Goal: Information Seeking & Learning: Learn about a topic

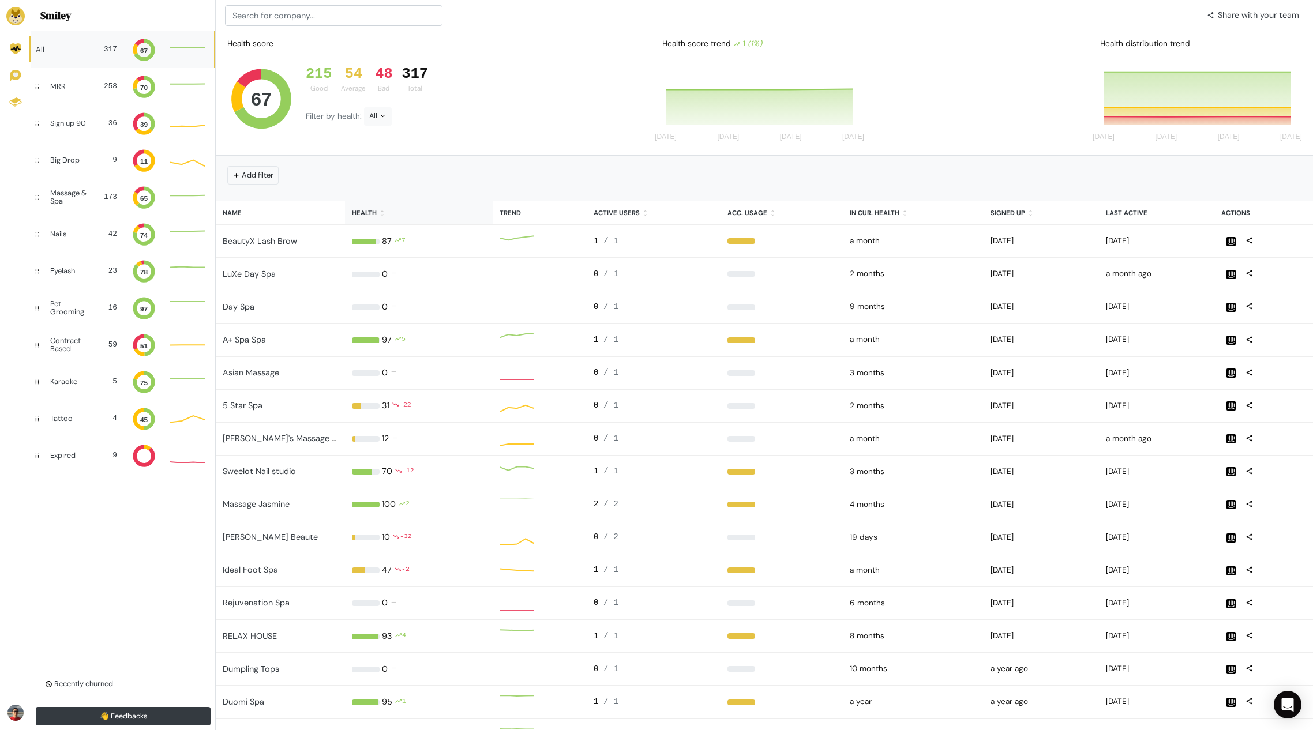
click at [374, 210] on u "Health" at bounding box center [364, 213] width 25 height 8
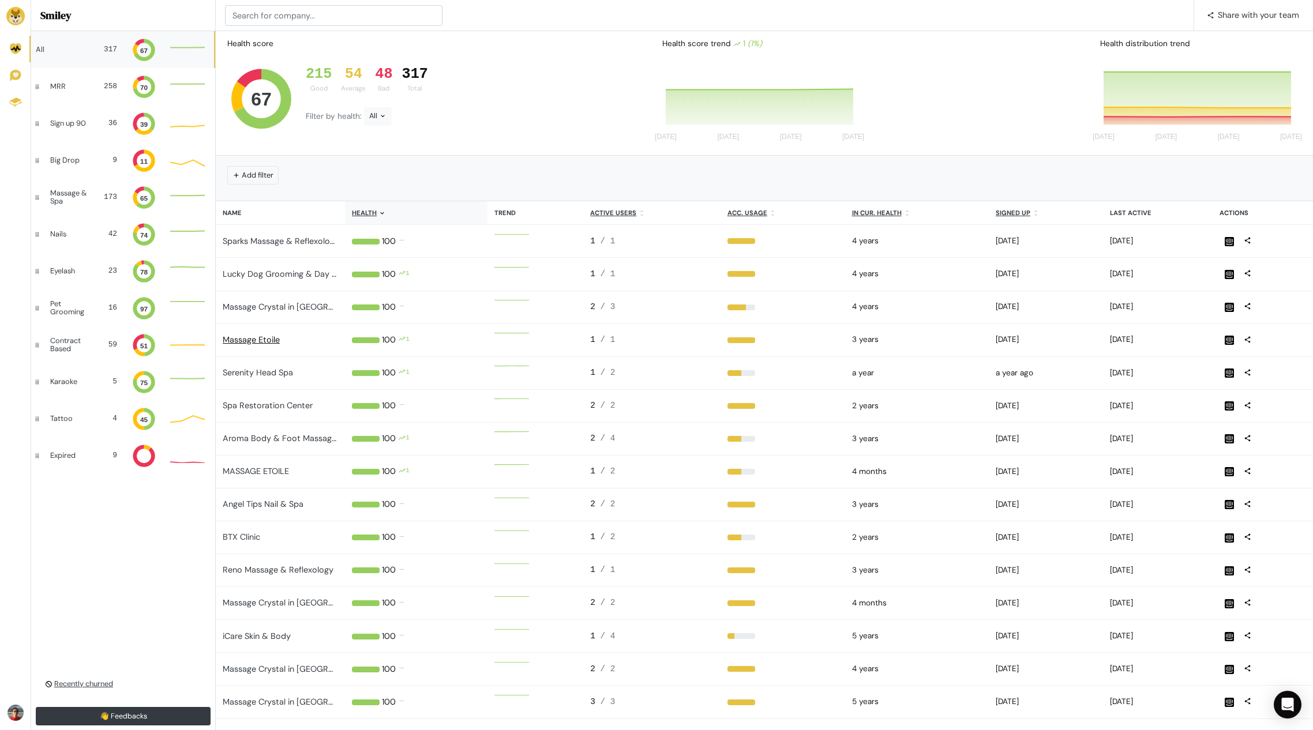
click at [259, 337] on link "Massage Etoile" at bounding box center [251, 340] width 57 height 10
click at [269, 370] on link "Serenity Head Spa" at bounding box center [258, 372] width 70 height 10
click at [271, 404] on link "Spa Restoration Center" at bounding box center [268, 405] width 90 height 10
click at [275, 441] on link "Aroma Body & Foot Massage-West Hartford" at bounding box center [324, 438] width 202 height 10
click at [281, 474] on link "MASSAGE ETOILE" at bounding box center [256, 471] width 66 height 10
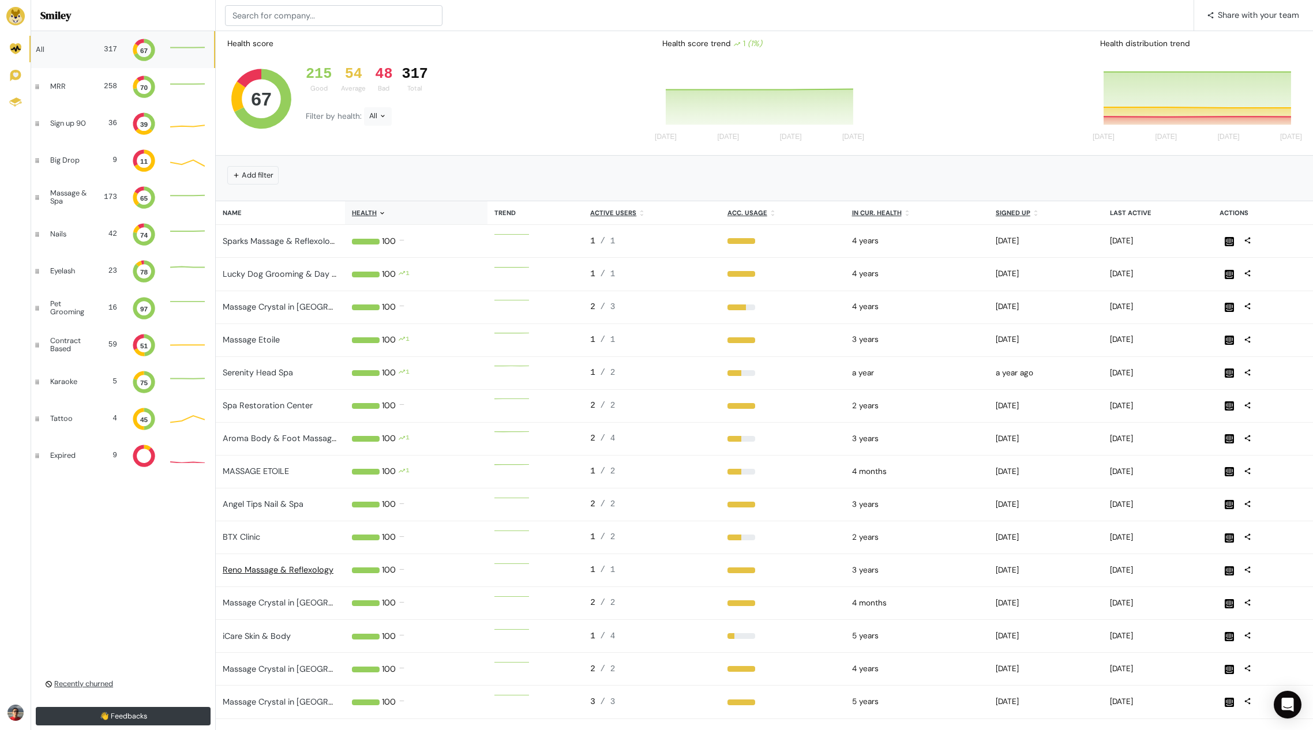
click at [257, 571] on link "Reno Massage & Reflexology" at bounding box center [278, 570] width 111 height 10
click at [290, 240] on link "Sparks Massage & Reflexology" at bounding box center [281, 241] width 117 height 10
click at [292, 276] on link "Lucky Dog Grooming & Day Care" at bounding box center [286, 274] width 127 height 10
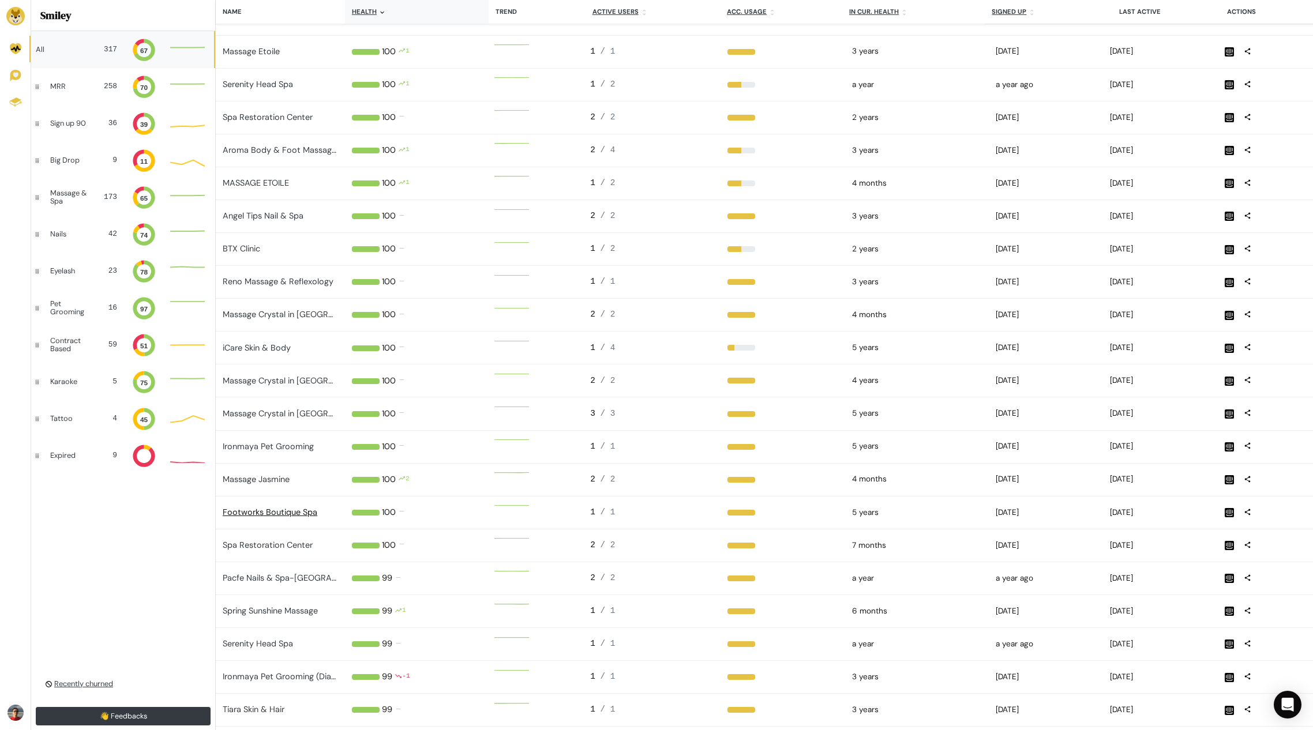
click at [267, 514] on link "Footworks Boutique Spa" at bounding box center [270, 512] width 95 height 10
click at [284, 545] on link "Spa Restoration Center" at bounding box center [268, 545] width 90 height 10
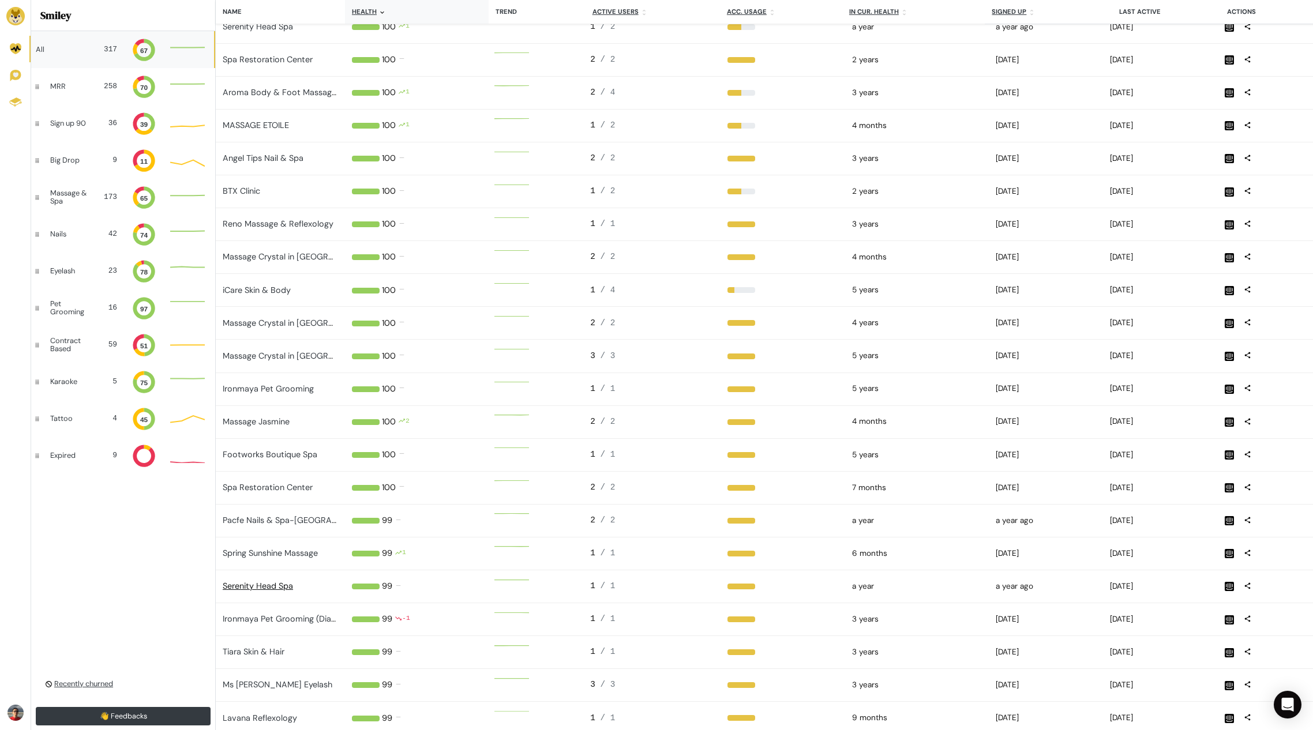
click at [273, 590] on link "Serenity Head Spa" at bounding box center [258, 586] width 70 height 10
click at [269, 652] on link "Tiara Skin & Hair" at bounding box center [254, 652] width 62 height 10
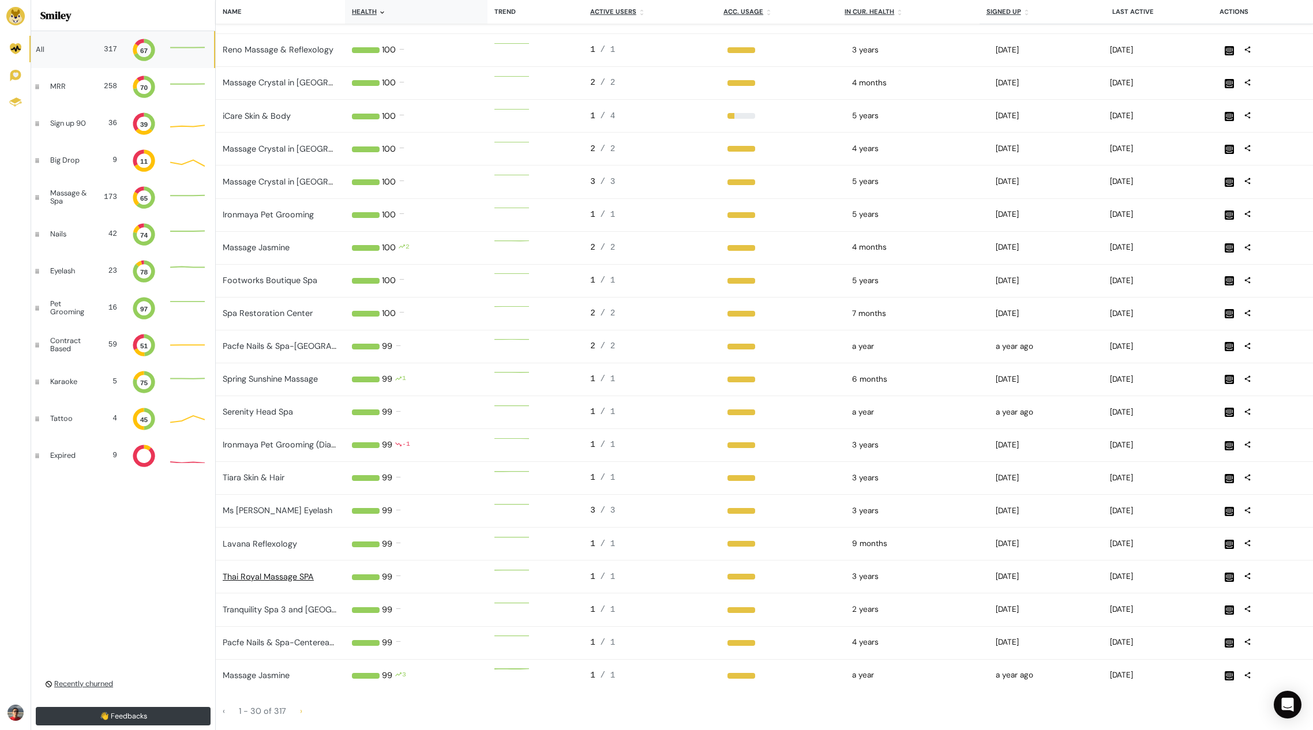
click at [287, 574] on link "Thai Royal Massage SPA" at bounding box center [268, 577] width 91 height 10
click at [303, 707] on link "›" at bounding box center [301, 711] width 16 height 20
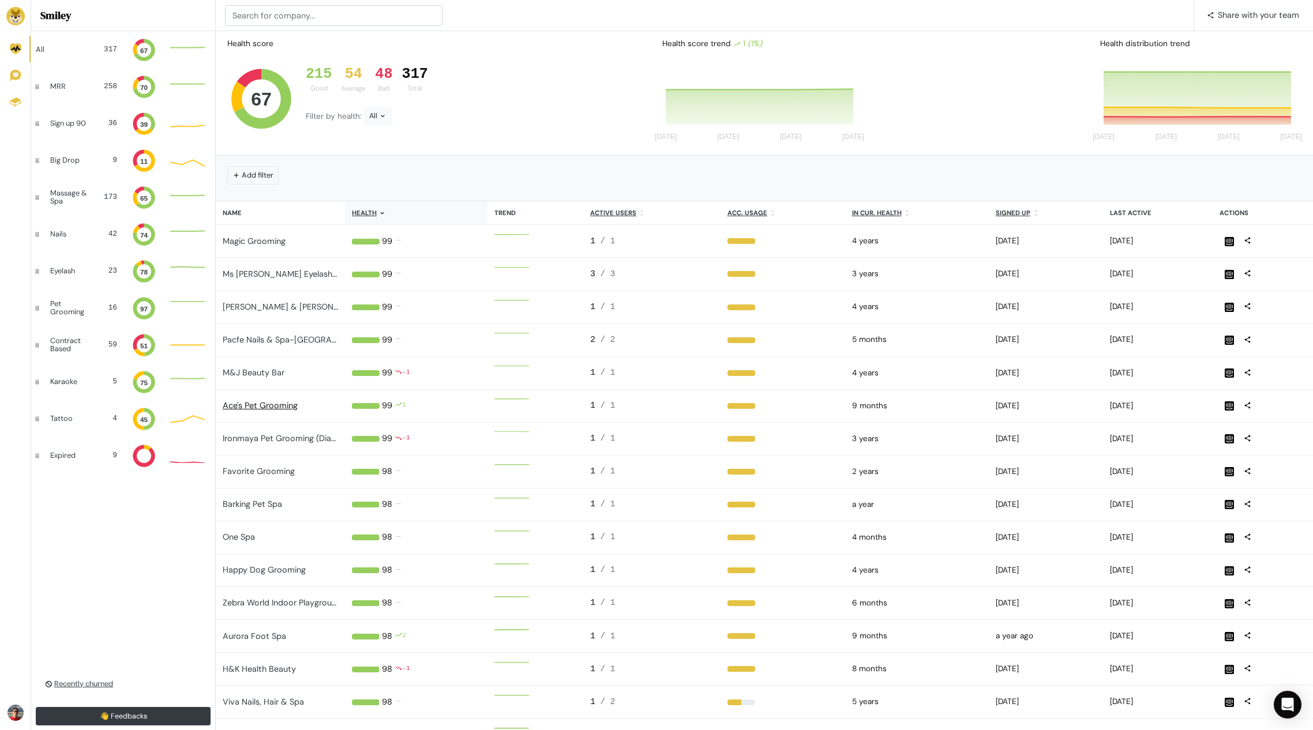
click at [286, 404] on link "Ace's Pet Grooming" at bounding box center [260, 405] width 75 height 10
click at [290, 440] on link "Ironmaya Pet Grooming (Diamond Bar)" at bounding box center [297, 438] width 149 height 10
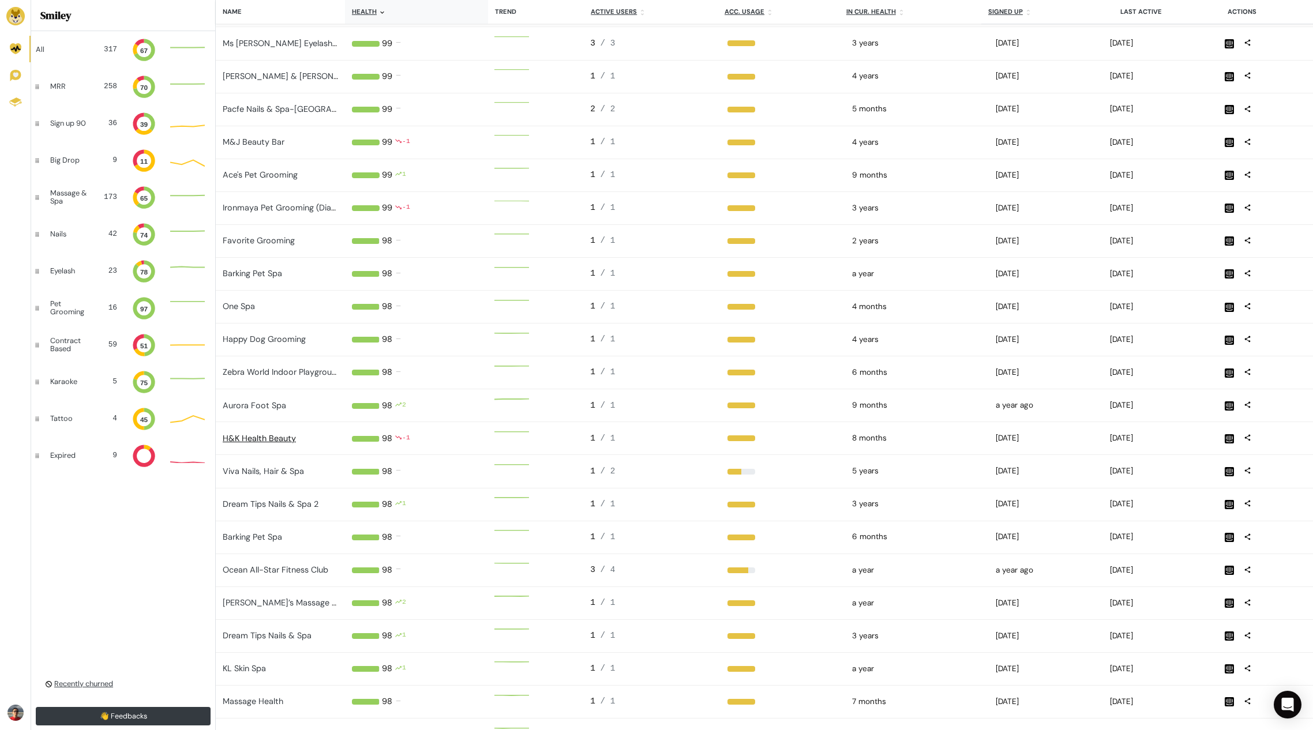
click at [264, 437] on link "H&K Health Beauty" at bounding box center [259, 438] width 73 height 10
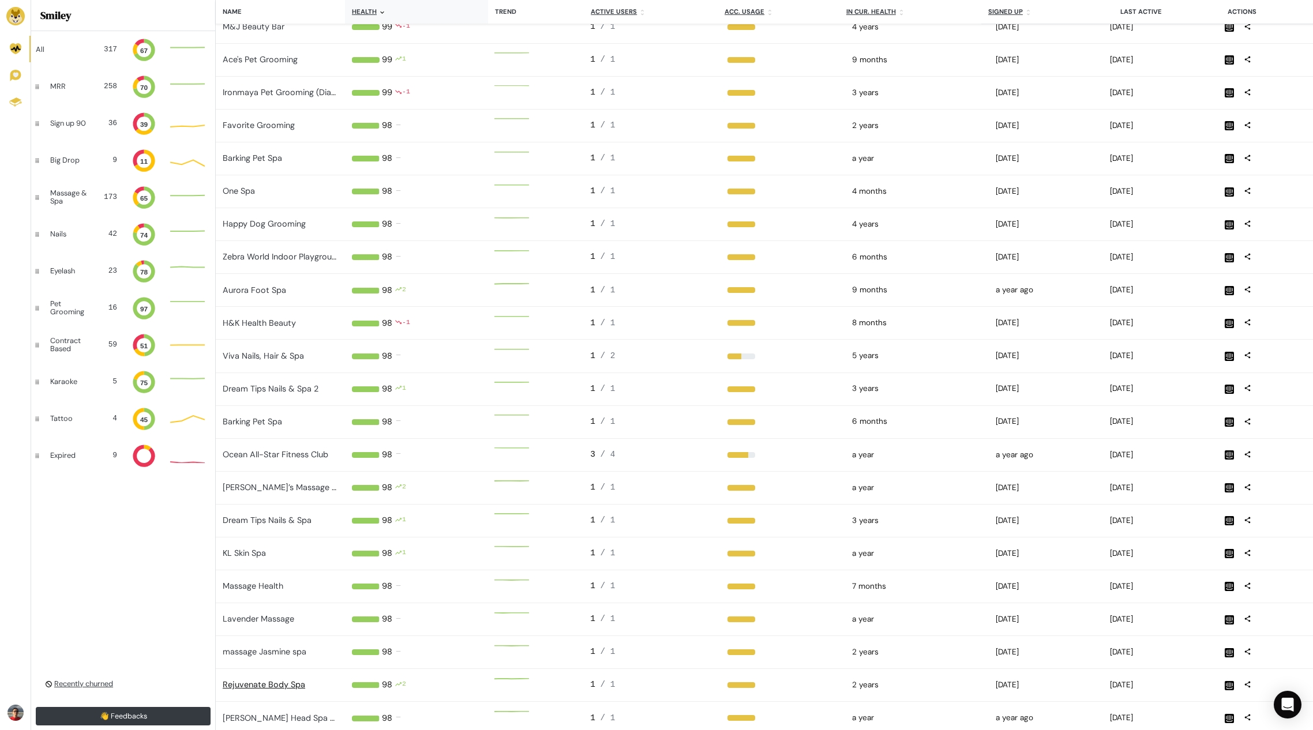
click at [275, 683] on link "Rejuvenate Body Spa" at bounding box center [264, 685] width 82 height 10
click at [277, 526] on link "Dream Tips Nails & Spa" at bounding box center [267, 520] width 89 height 10
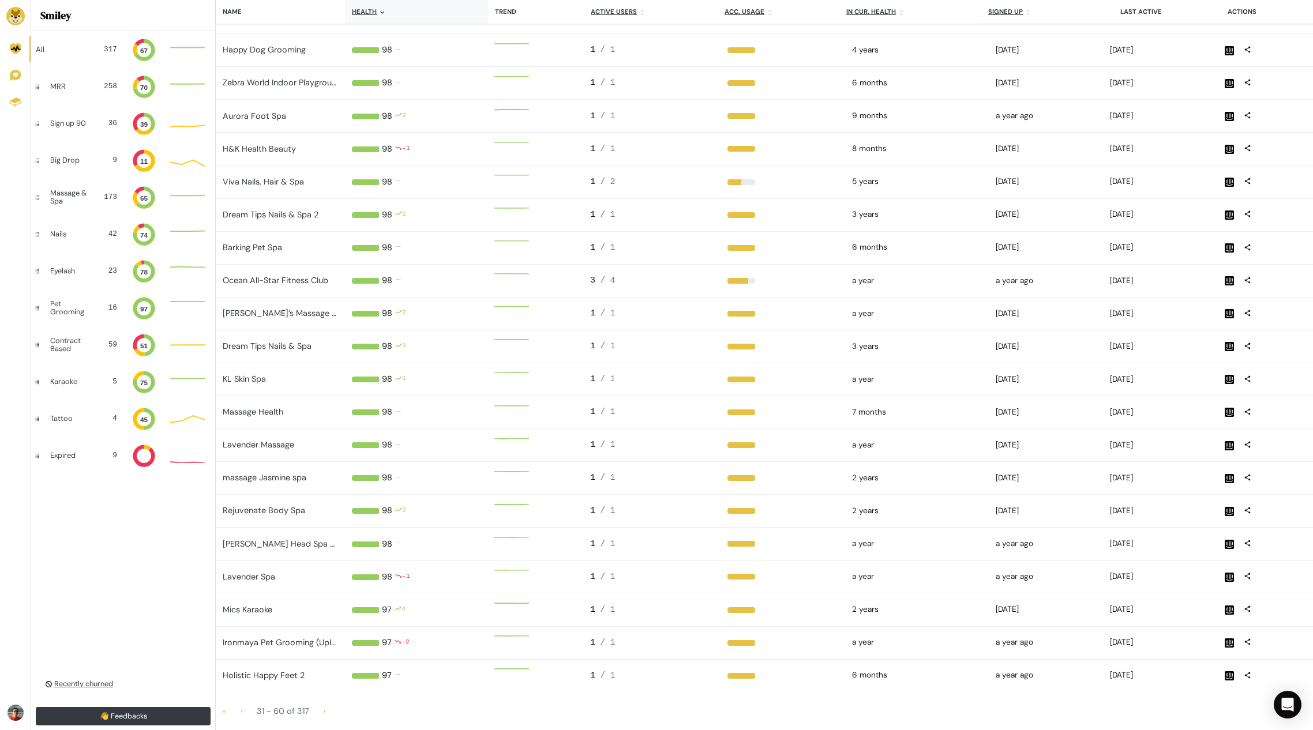
click at [298, 170] on td "Viva Nails, Hair & Spa" at bounding box center [280, 182] width 129 height 33
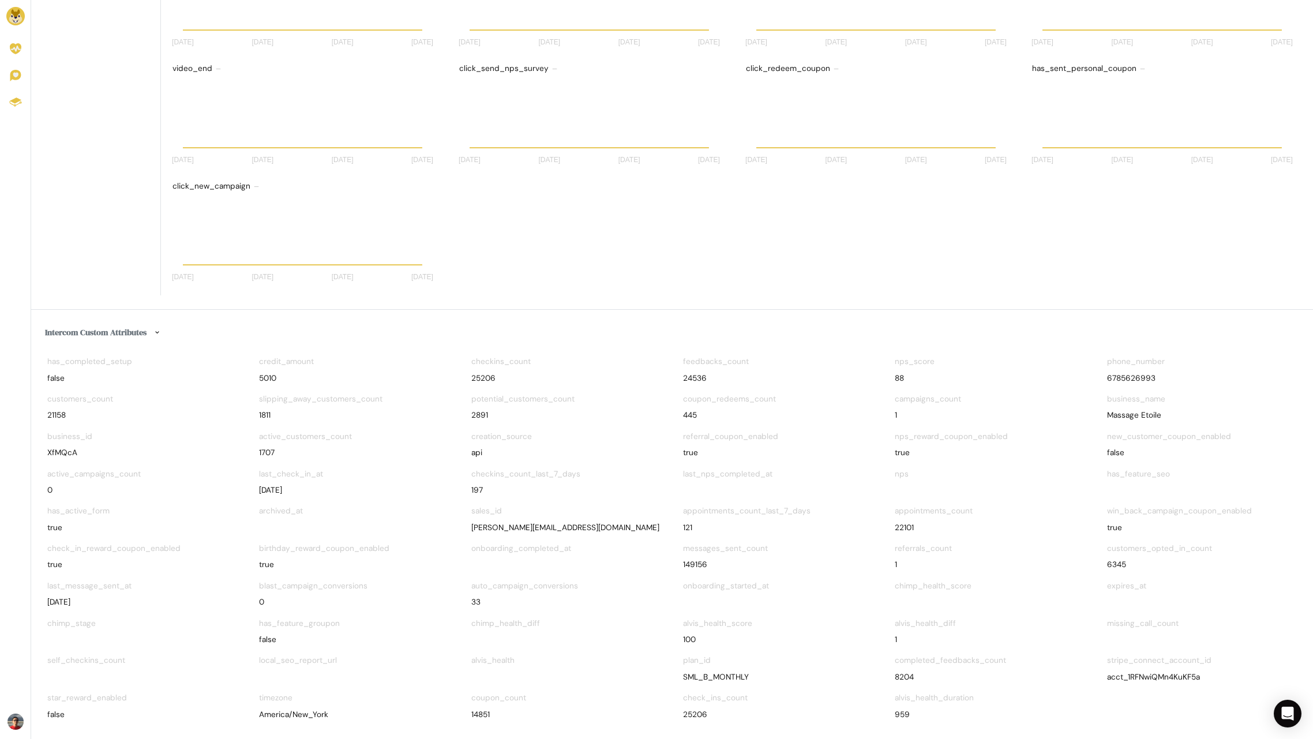
click at [66, 455] on div "XfMQcA" at bounding box center [142, 453] width 190 height 12
copy div "XfMQcA"
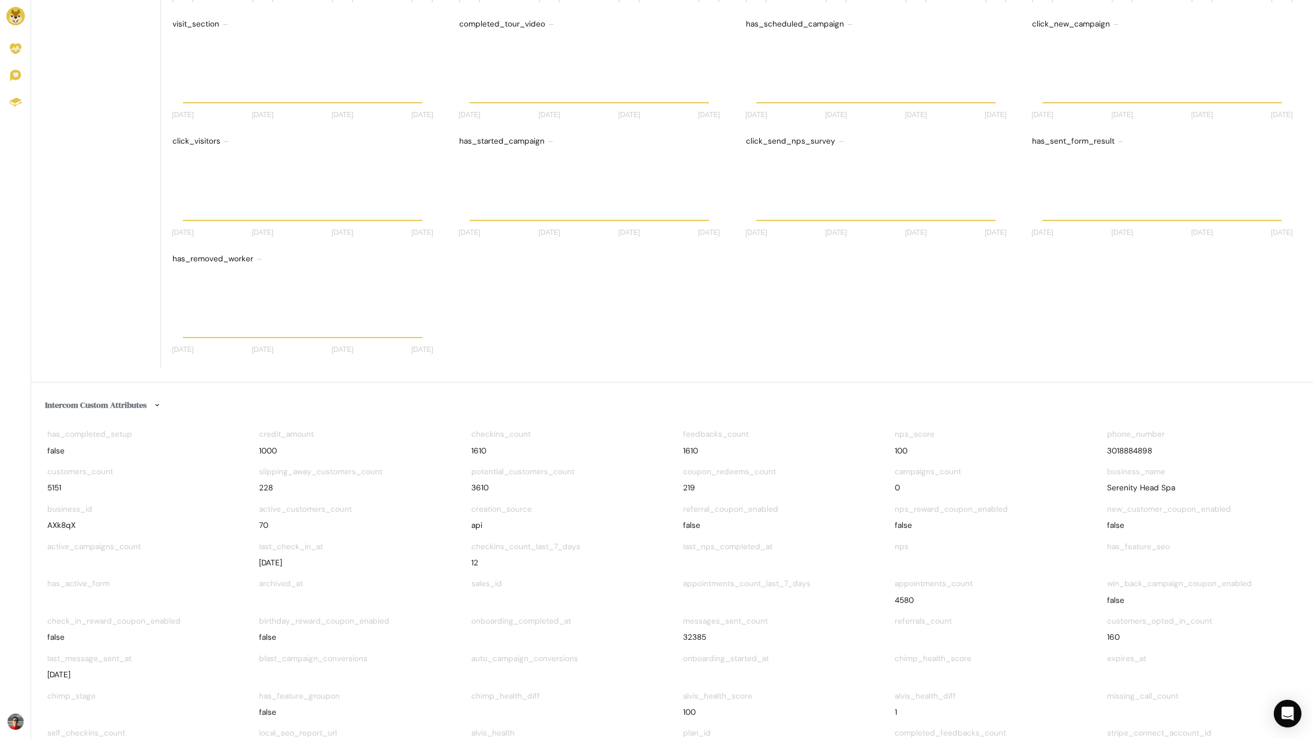
click at [70, 527] on div "AXk8qX" at bounding box center [142, 526] width 190 height 12
copy div "AXk8qX"
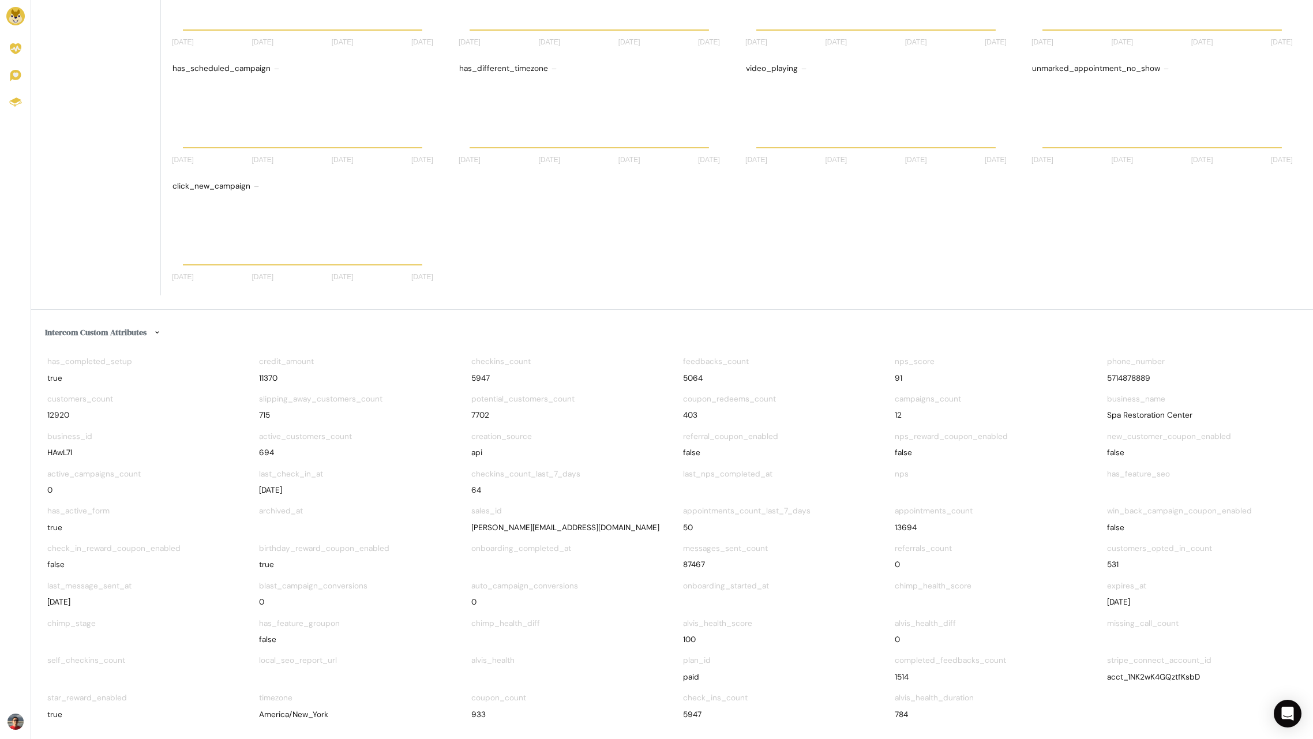
click at [62, 450] on div "HAwL7l" at bounding box center [142, 453] width 190 height 12
copy div "HAwL7l"
click at [70, 453] on div "YSoHYr" at bounding box center [142, 453] width 190 height 12
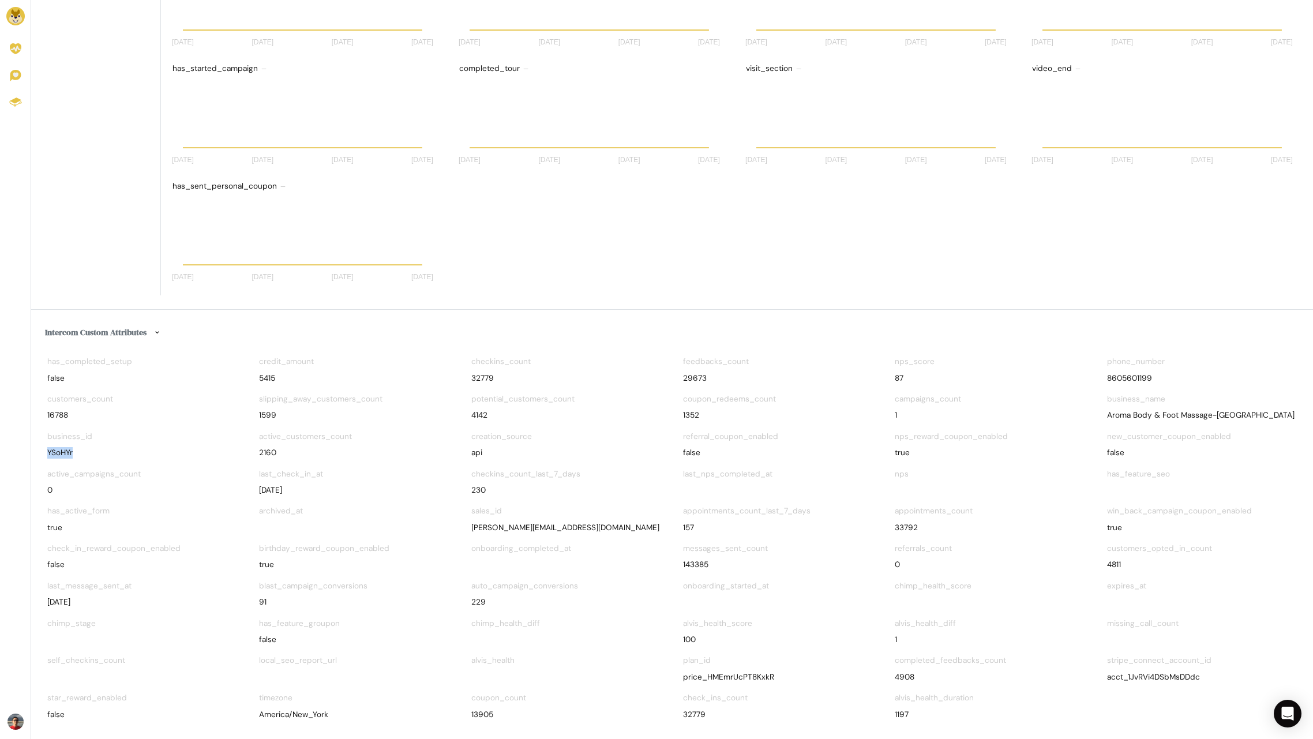
copy div "YSoHYr"
click at [63, 453] on div "rZihcd" at bounding box center [142, 453] width 190 height 12
copy div "rZihcd"
click at [58, 451] on div "Lou0Hf" at bounding box center [142, 453] width 190 height 12
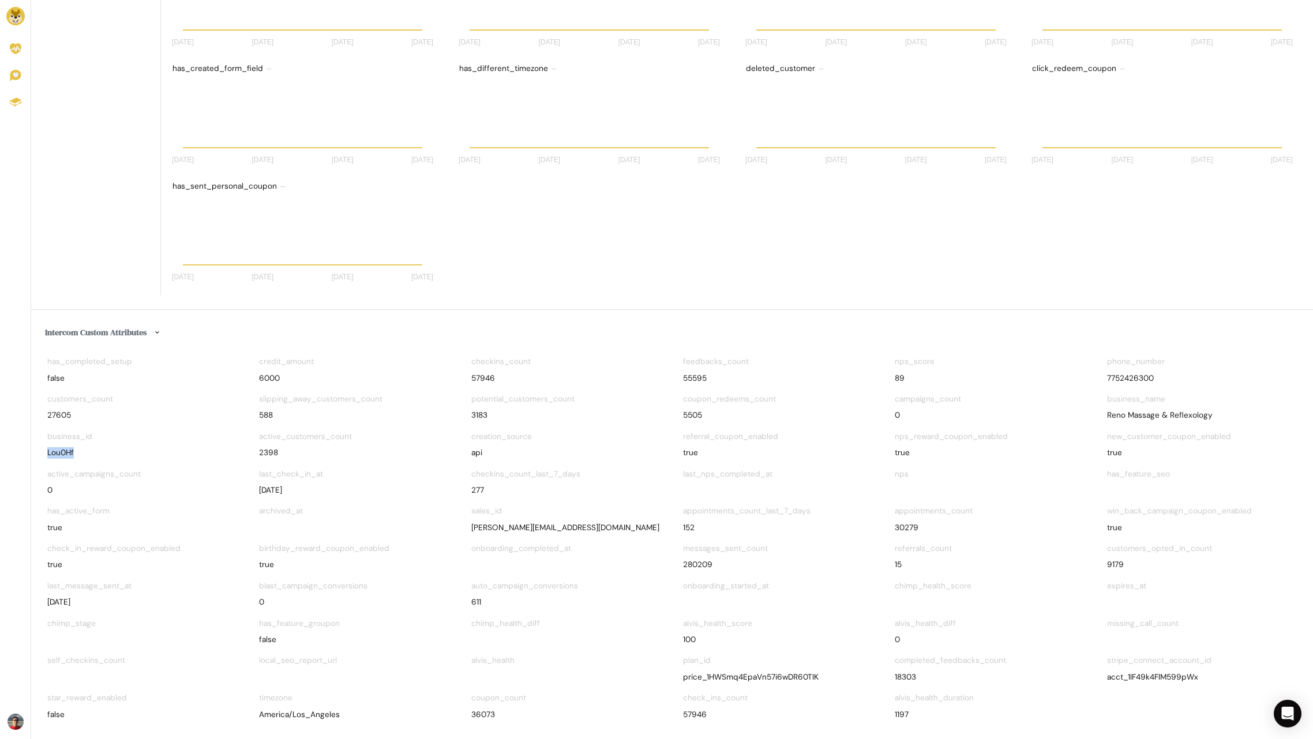
click at [58, 451] on div "Lou0Hf" at bounding box center [142, 453] width 190 height 12
copy div "Lou0Hf"
click at [254, 324] on h6 "Intercom Custom Attributes" at bounding box center [672, 333] width 1254 height 18
click at [357, 177] on div "[DATE] [DATE] [DATE] [DATE] [DATE] [DATE] 4 Aug [DATE] 0" at bounding box center [304, 127] width 269 height 101
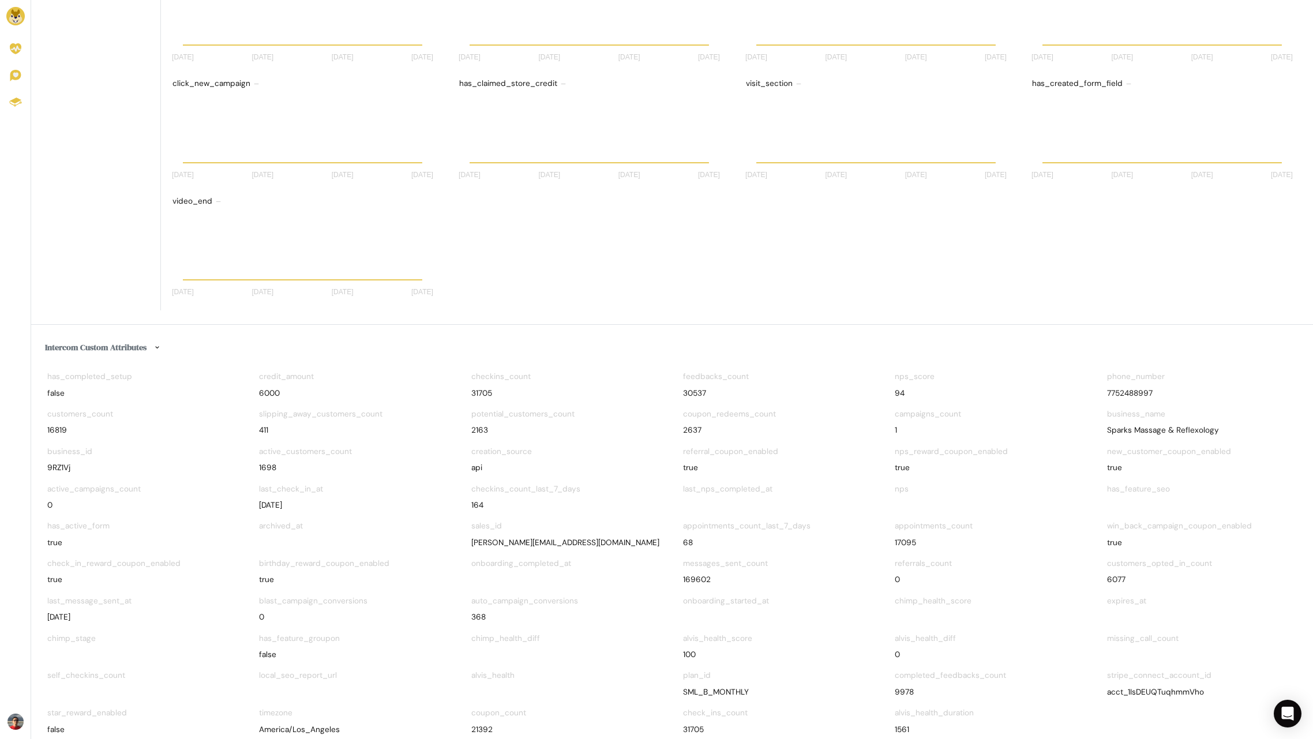
click at [62, 470] on div "9RZ1Vj" at bounding box center [142, 468] width 190 height 12
copy div "9RZ1Vj"
click at [377, 110] on icon "[DATE] [DATE] [DATE] [DATE] [DATE] [DATE] 4 Aug [DATE]" at bounding box center [304, 138] width 269 height 92
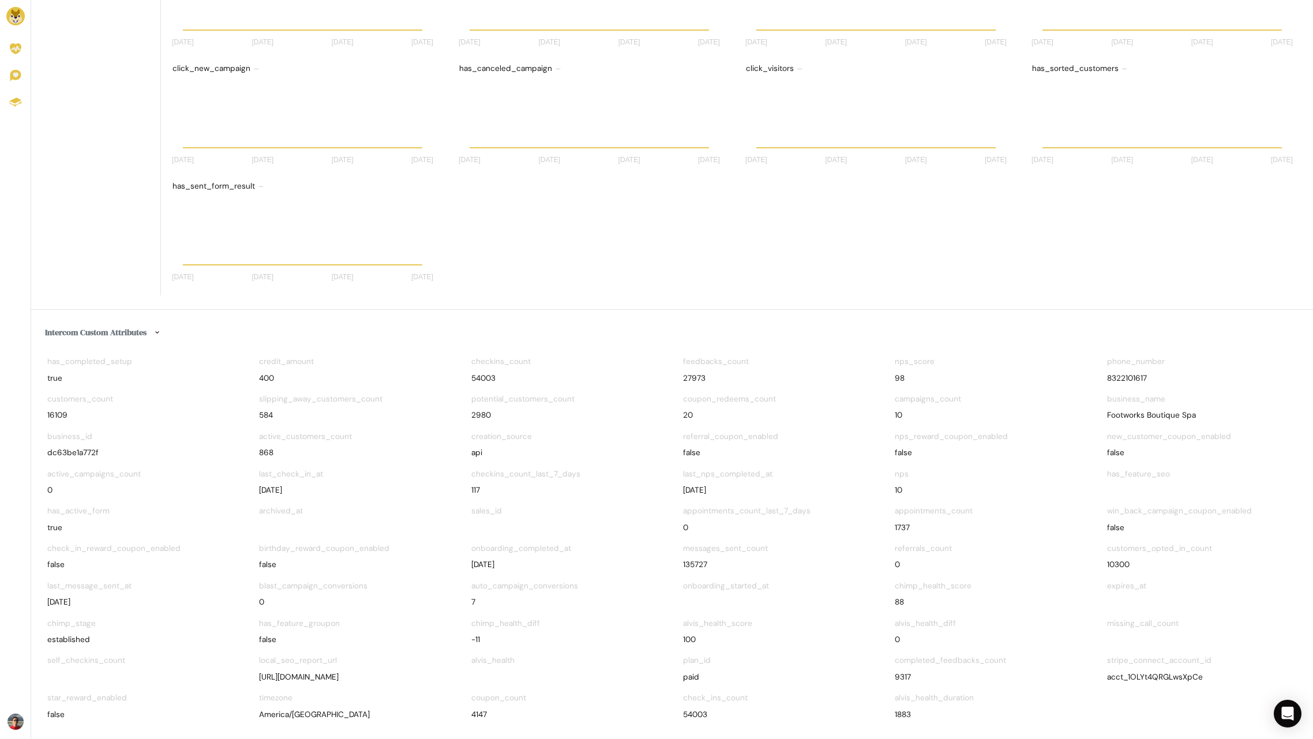
click at [80, 447] on div "dc63be1a772f" at bounding box center [142, 453] width 190 height 12
copy div "dc63be1a772f"
click at [70, 450] on div "dkIXRG" at bounding box center [142, 453] width 190 height 12
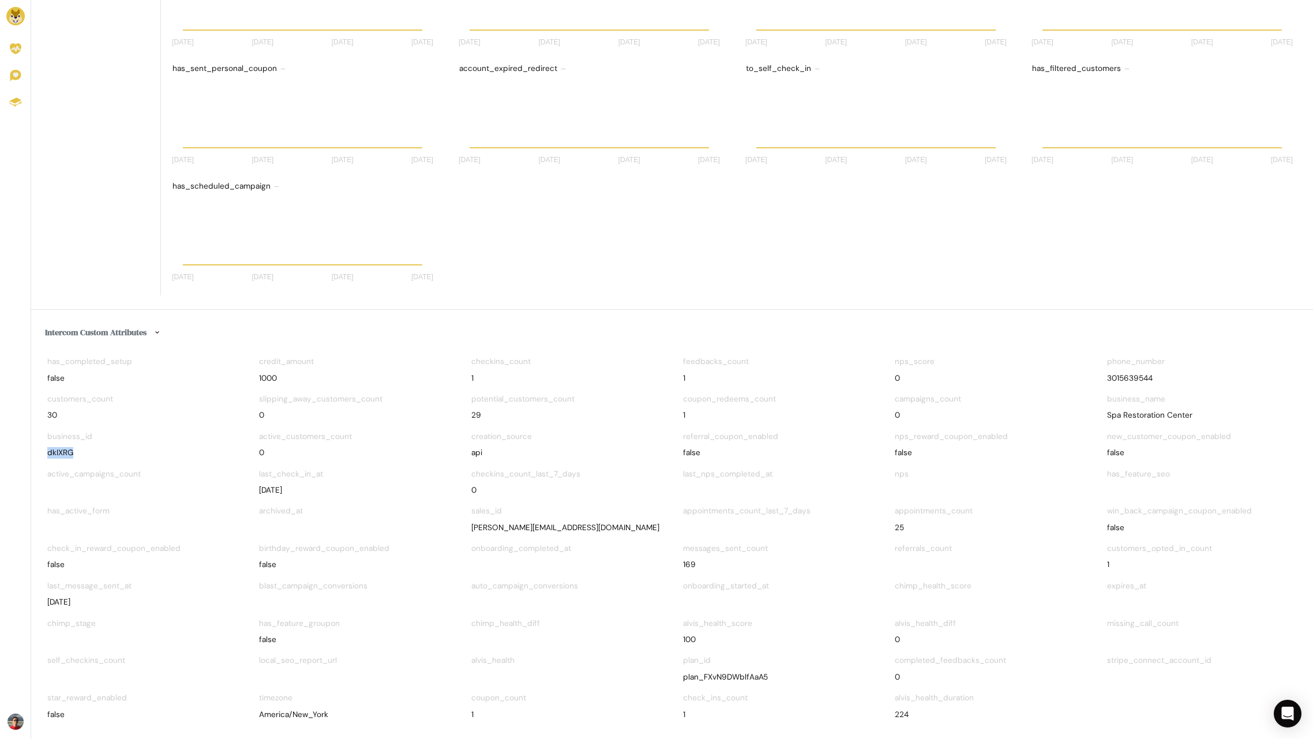
copy div "dkIXRG"
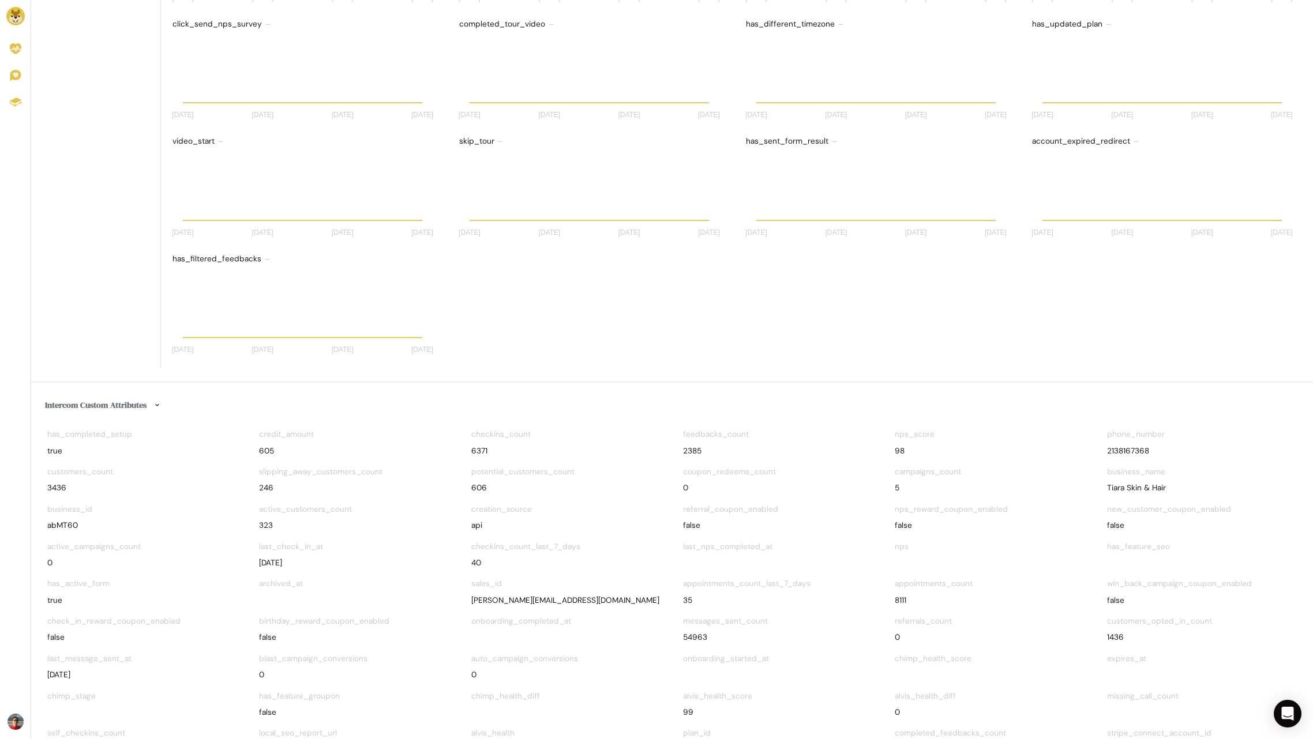
click at [67, 522] on div "abMT60" at bounding box center [142, 526] width 190 height 12
copy div "abMT60"
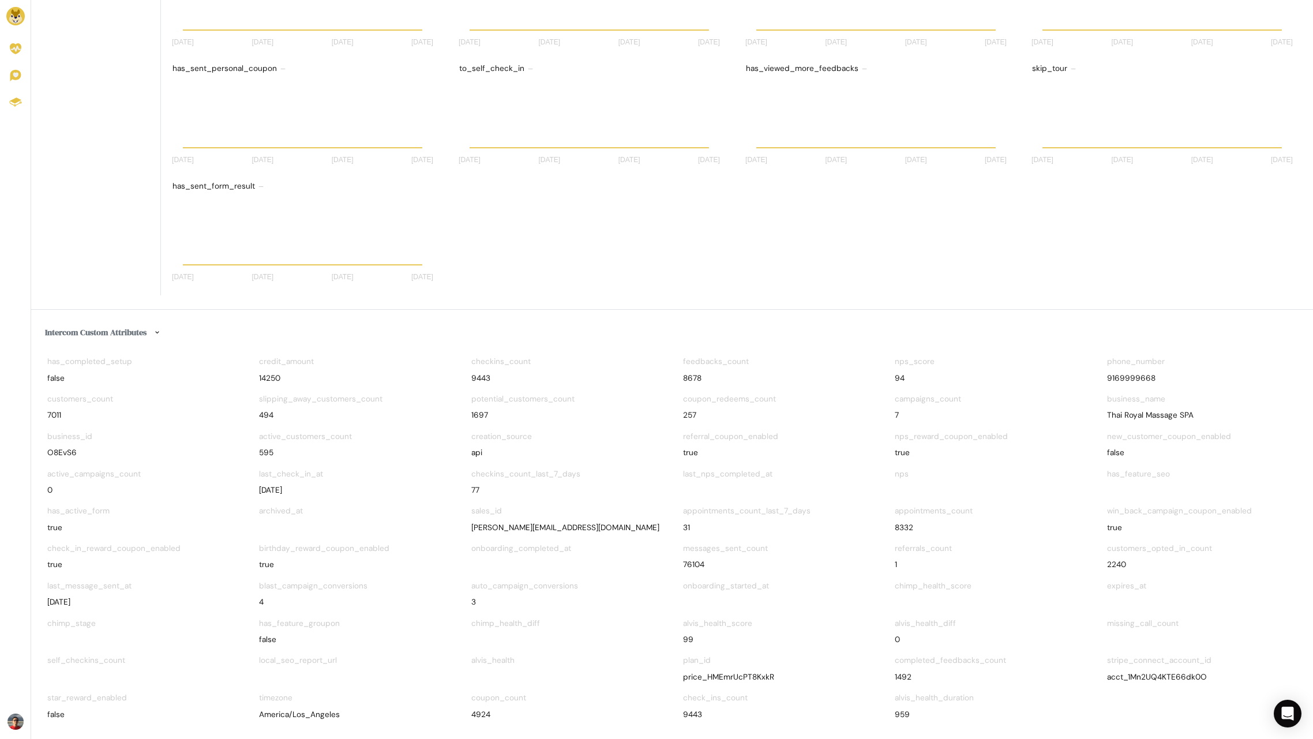
click at [67, 451] on div "O8EvS6" at bounding box center [142, 453] width 190 height 12
click at [69, 450] on div "O8EvS6" at bounding box center [142, 453] width 190 height 12
copy div "O8EvS6"
click at [209, 337] on h6 "Intercom Custom Attributes" at bounding box center [672, 333] width 1254 height 18
click at [67, 452] on div "cBBogB" at bounding box center [142, 453] width 190 height 12
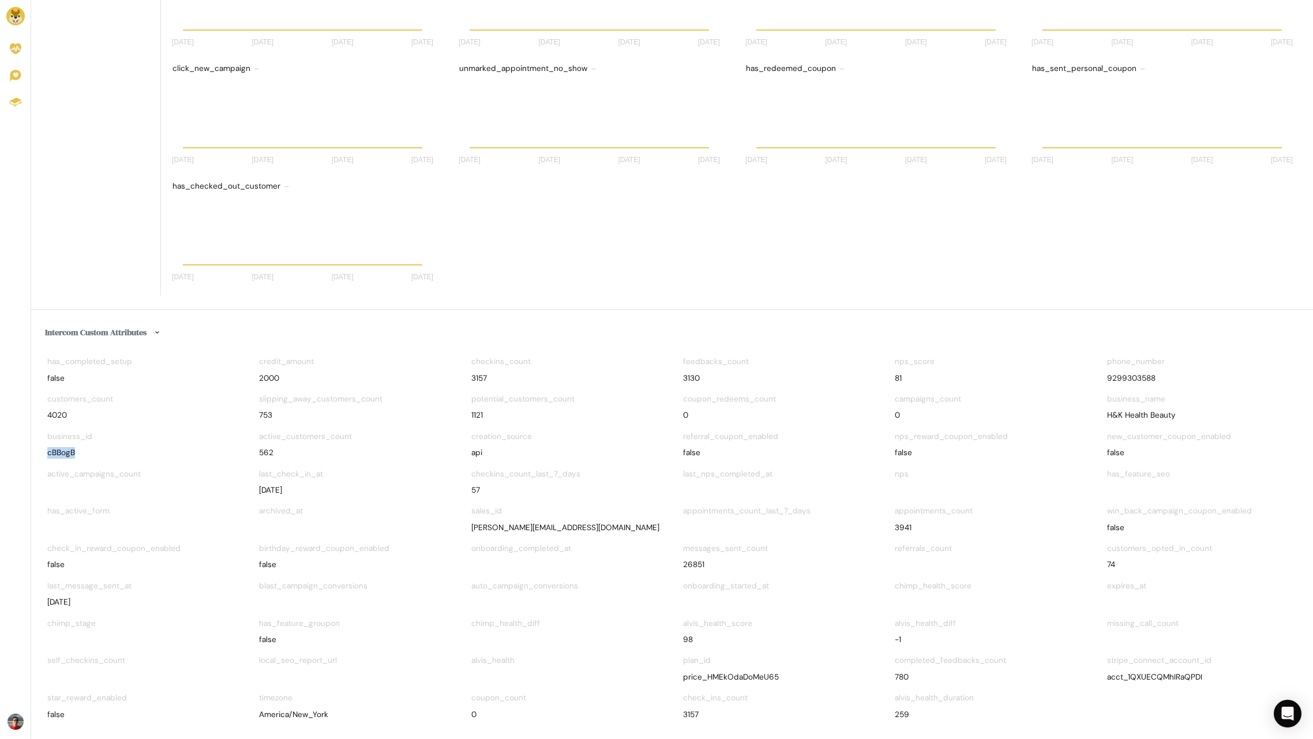
click at [67, 452] on div "cBBogB" at bounding box center [142, 453] width 190 height 12
copy div "cBBogB"
click at [343, 343] on div "Intercom Custom Attributes has_completed_setup false credit_amount 2000 checkin…" at bounding box center [672, 524] width 1282 height 429
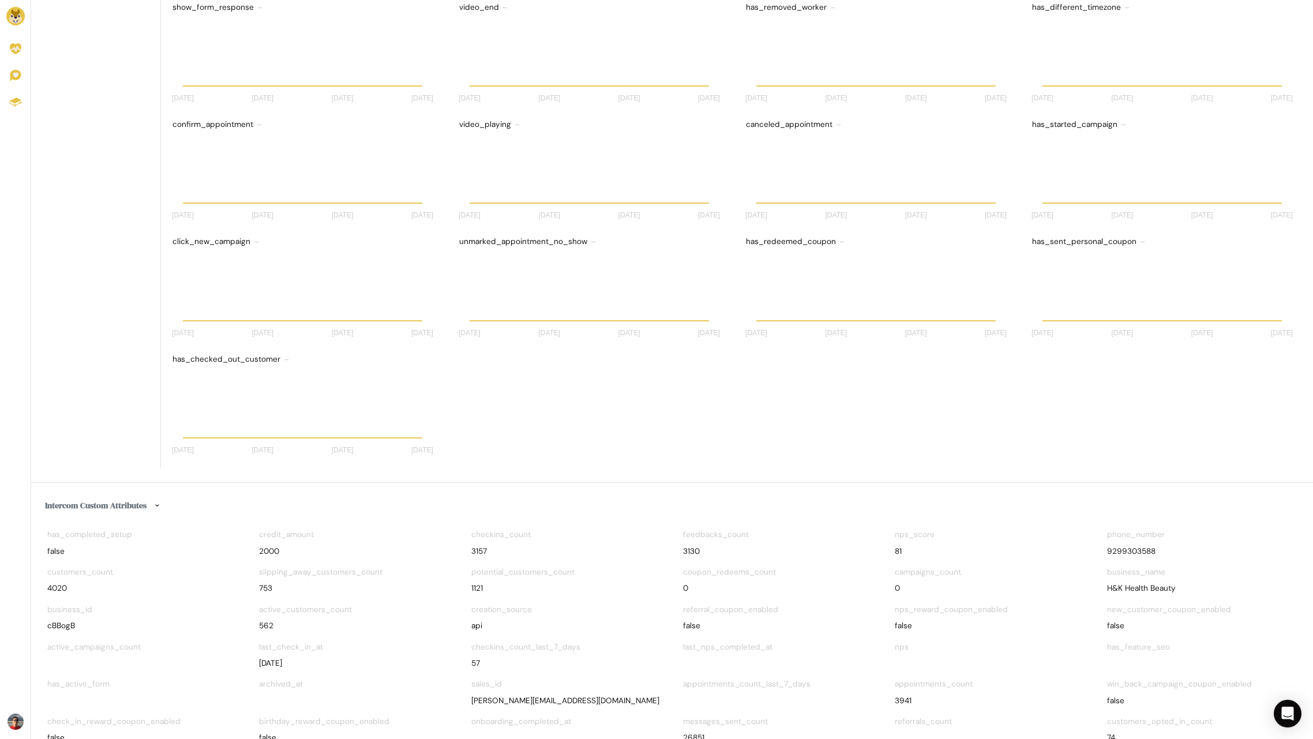
click at [503, 43] on icon "Jul 21 Jul 21 Jul 28 Jul 28 Aug 4 Aug 4 Aug 11 Aug 11" at bounding box center [591, 62] width 269 height 92
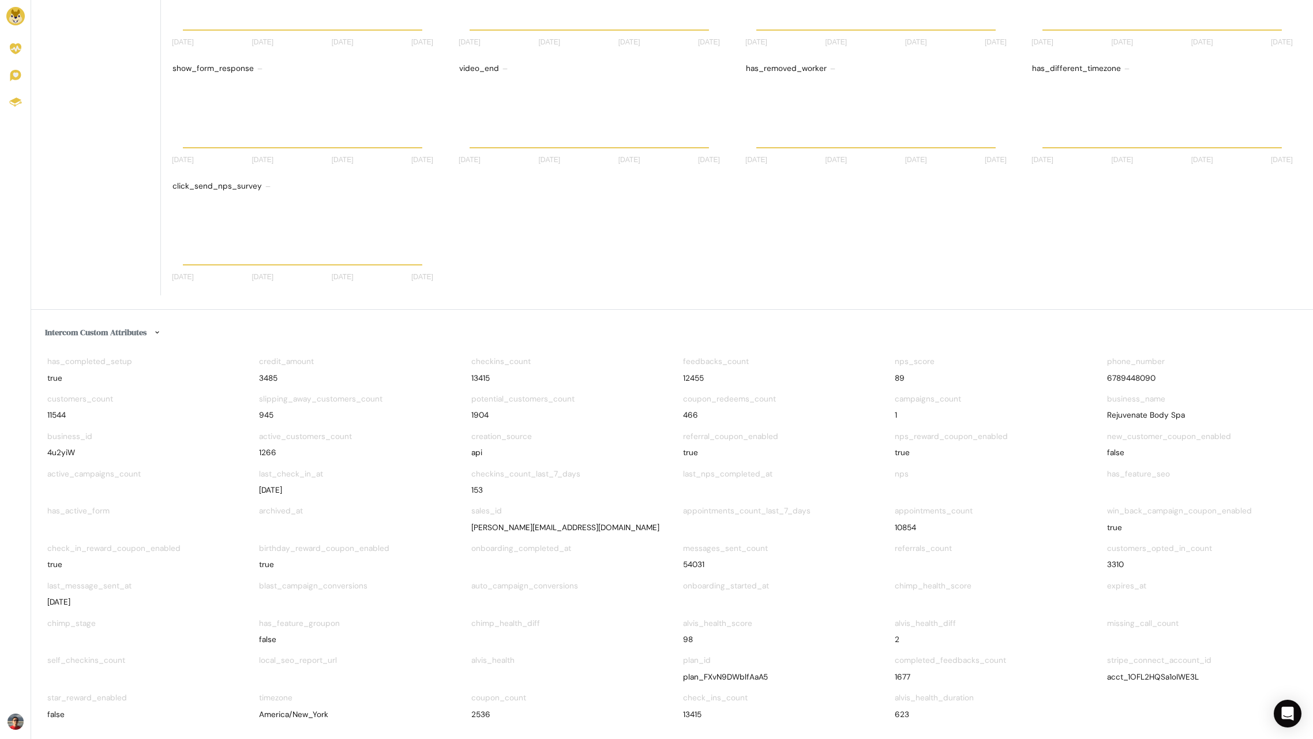
click at [67, 451] on div "4u2yiW" at bounding box center [142, 453] width 190 height 12
copy div "4u2yiW"
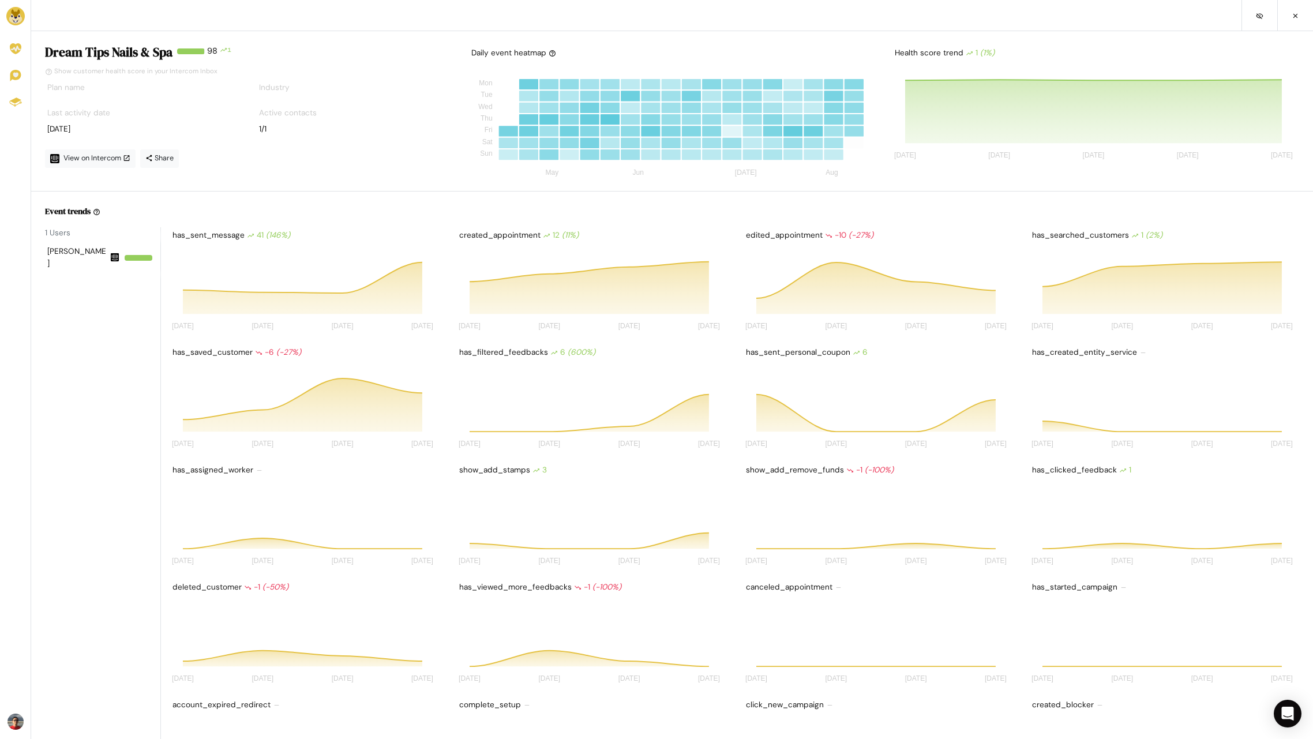
drag, startPoint x: 92, startPoint y: 406, endPoint x: 111, endPoint y: 426, distance: 28.1
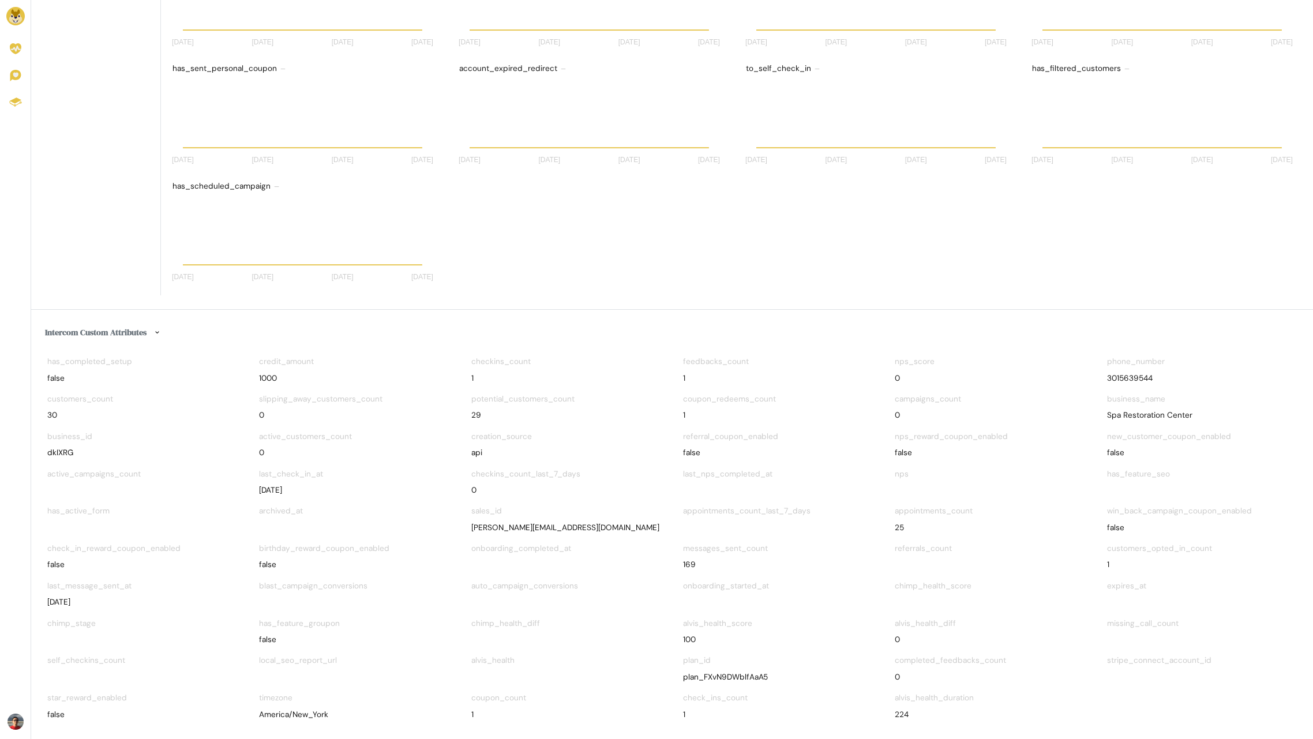
click at [61, 455] on div "dkIXRG" at bounding box center [142, 453] width 190 height 12
copy div "dkIXRG"
click at [230, 340] on h6 "Intercom Custom Attributes" at bounding box center [672, 333] width 1254 height 18
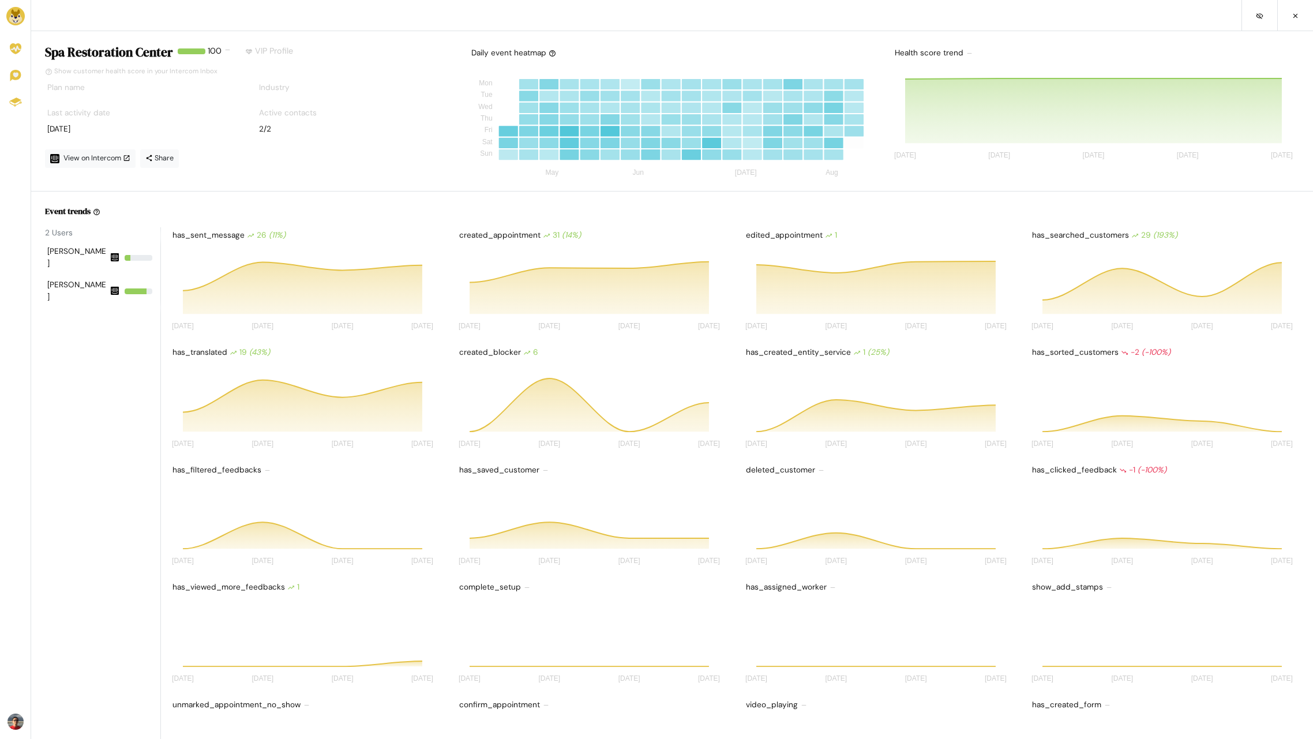
drag, startPoint x: 277, startPoint y: 72, endPoint x: 276, endPoint y: 52, distance: 19.6
click at [277, 72] on div "Show customer health score in your Intercom Inbox" at bounding box center [248, 71] width 407 height 13
